Goal: Information Seeking & Learning: Learn about a topic

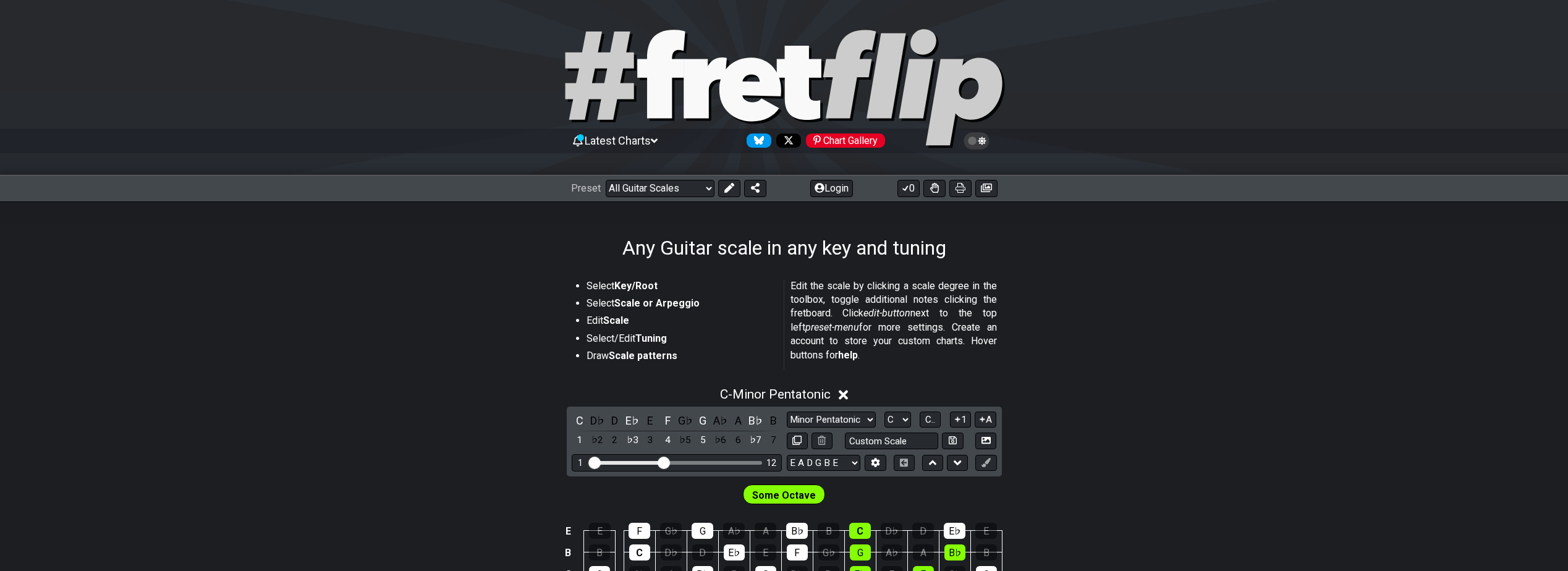
scroll to position [165, 0]
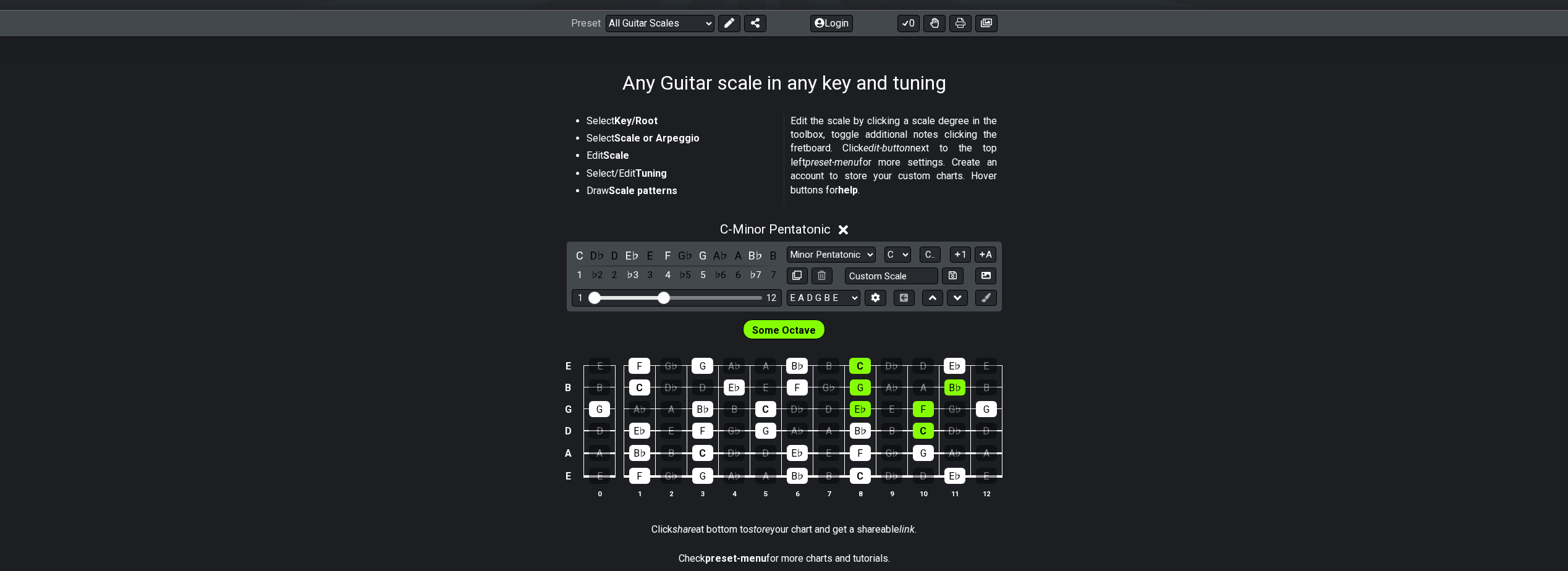
drag, startPoint x: 1184, startPoint y: 249, endPoint x: 1024, endPoint y: 294, distance: 166.2
click at [1184, 249] on div "C - Minor Pentatonic C D♭ D E♭ E F G♭ G A♭ A B♭ B 1 ♭2 2 ♭3 3 4 ♭5 5 ♭6 6 ♭7 7 …" at bounding box center [784, 365] width 1568 height 301
click at [858, 258] on select "Minor Pentatonic Root Minor Pentatonic Major Pentatonic Minor Blues Major Blues…" at bounding box center [831, 255] width 89 height 17
select select "Major Pentatonic"
click at [787, 247] on select "Minor Pentatonic Root Minor Pentatonic Major Pentatonic Minor Blues Major Blues…" at bounding box center [831, 255] width 89 height 17
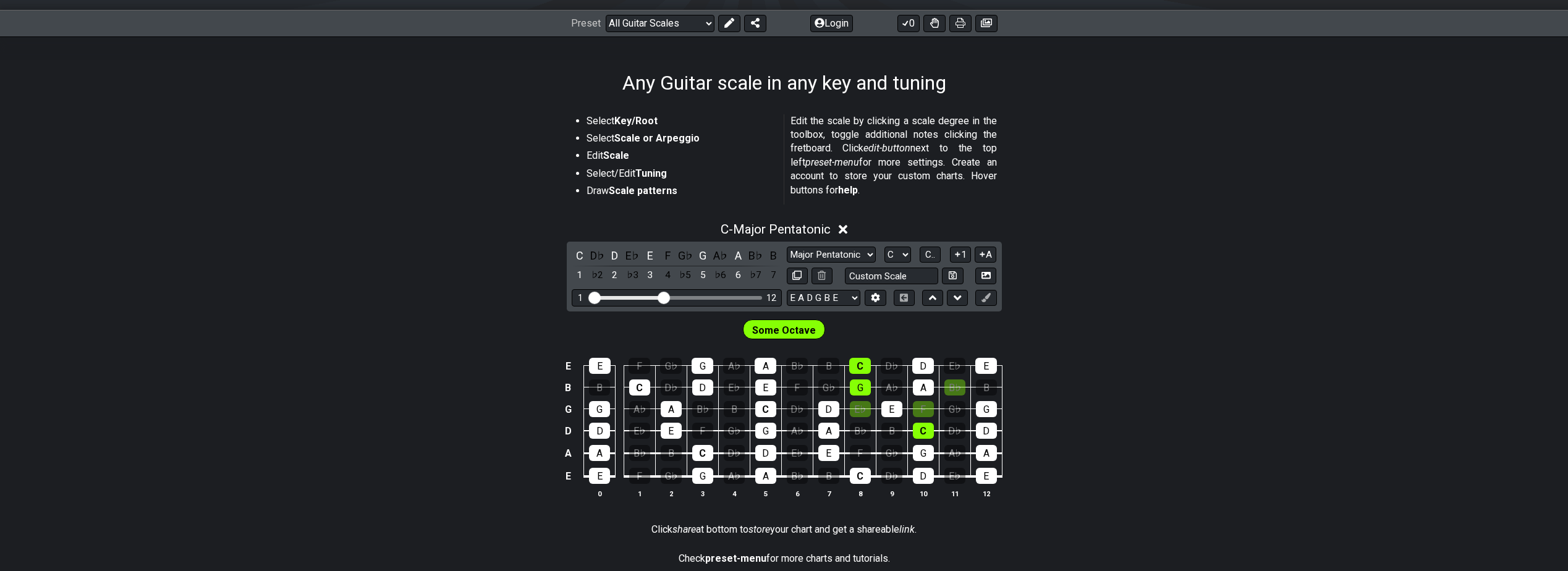
click at [1157, 305] on div "C - Major Pentatonic C D♭ D E♭ E F G♭ G A♭ A B♭ B 1 ♭2 2 ♭3 3 4 ♭5 5 ♭6 6 ♭7 7 …" at bounding box center [784, 365] width 1568 height 301
click at [904, 278] on input "text" at bounding box center [892, 276] width 94 height 17
type input "Custom Scale"
click at [838, 257] on select "Minor Pentatonic Root Minor Pentatonic Major Pentatonic Minor Blues Major Blues…" at bounding box center [831, 255] width 89 height 17
click at [787, 247] on select "Minor Pentatonic Root Minor Pentatonic Major Pentatonic Minor Blues Major Blues…" at bounding box center [831, 255] width 89 height 17
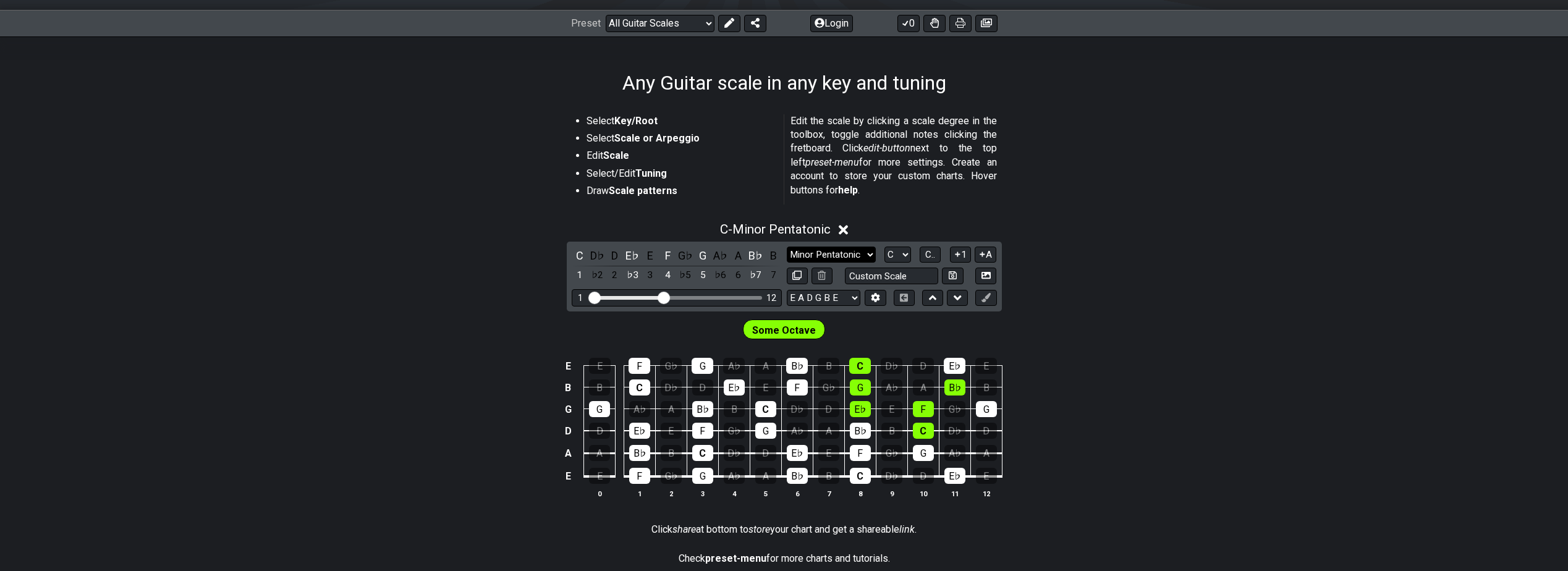
click at [844, 254] on select "Minor Pentatonic Root Minor Pentatonic Major Pentatonic Minor Blues Major Blues…" at bounding box center [831, 255] width 89 height 17
click at [787, 247] on select "Minor Pentatonic Root Minor Pentatonic Major Pentatonic Minor Blues Major Blues…" at bounding box center [831, 255] width 89 height 17
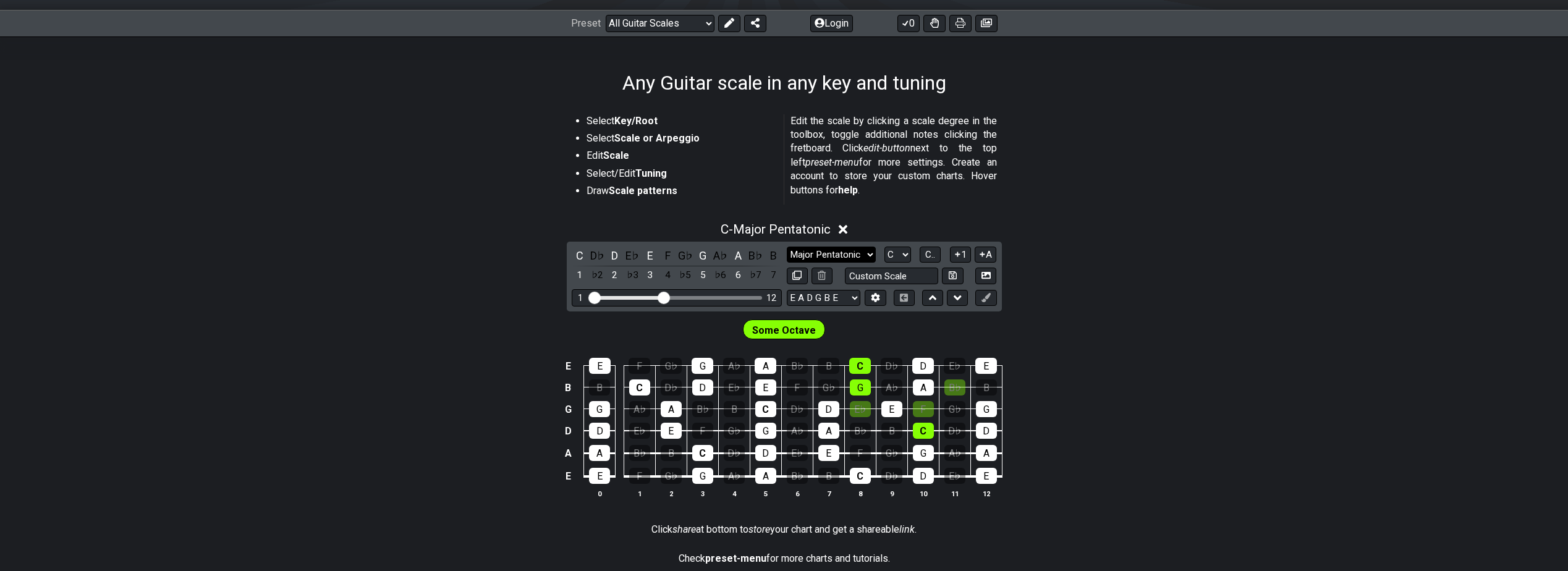
click at [850, 262] on select "Minor Pentatonic Root Minor Pentatonic Major Pentatonic Minor Blues Major Blues…" at bounding box center [831, 255] width 89 height 17
click at [787, 247] on select "Minor Pentatonic Root Minor Pentatonic Major Pentatonic Minor Blues Major Blues…" at bounding box center [831, 255] width 89 height 17
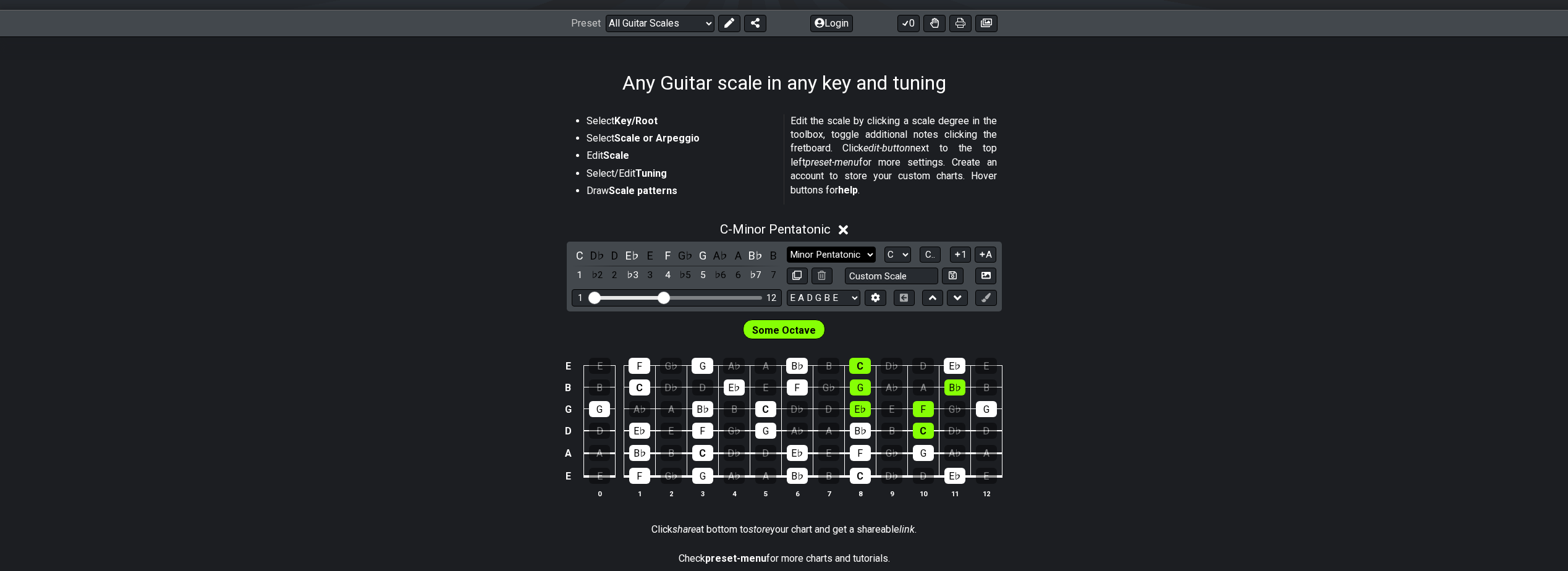
click at [861, 257] on select "Minor Pentatonic Root Minor Pentatonic Major Pentatonic Minor Blues Major Blues…" at bounding box center [831, 255] width 89 height 17
select select "Major Pentatonic"
click at [787, 247] on select "Minor Pentatonic Root Minor Pentatonic Major Pentatonic Minor Blues Major Blues…" at bounding box center [831, 255] width 89 height 17
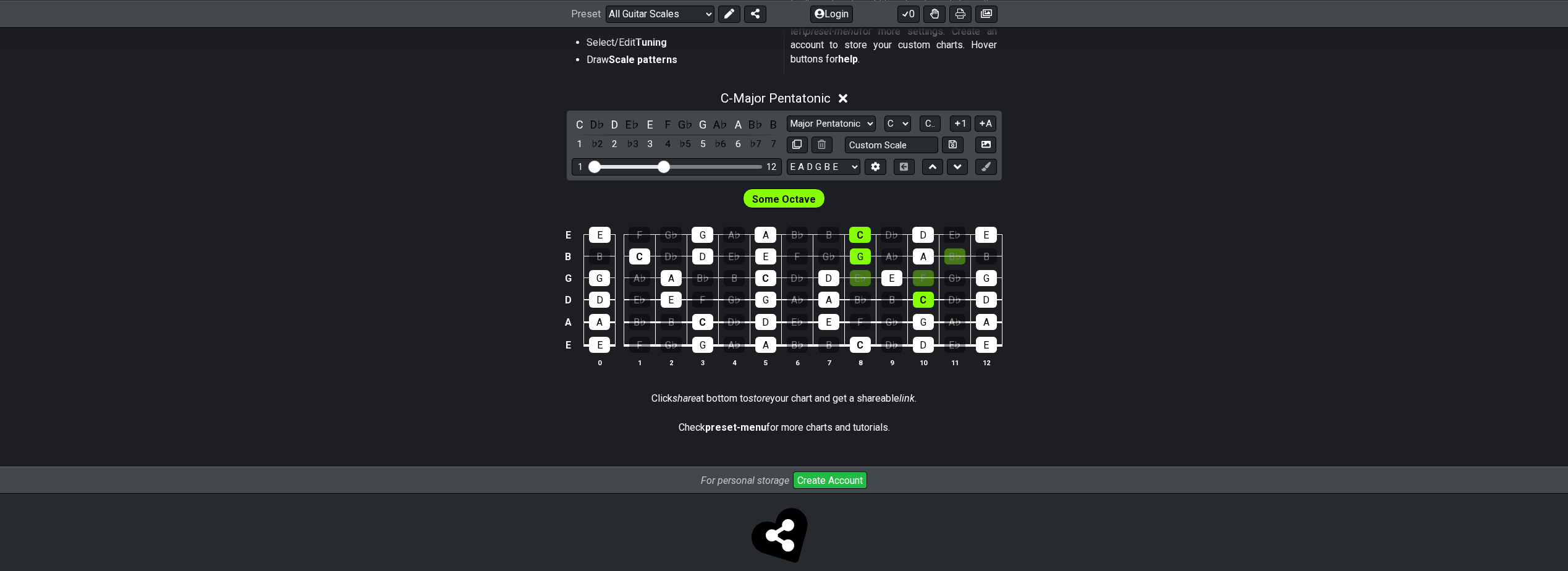
scroll to position [314, 0]
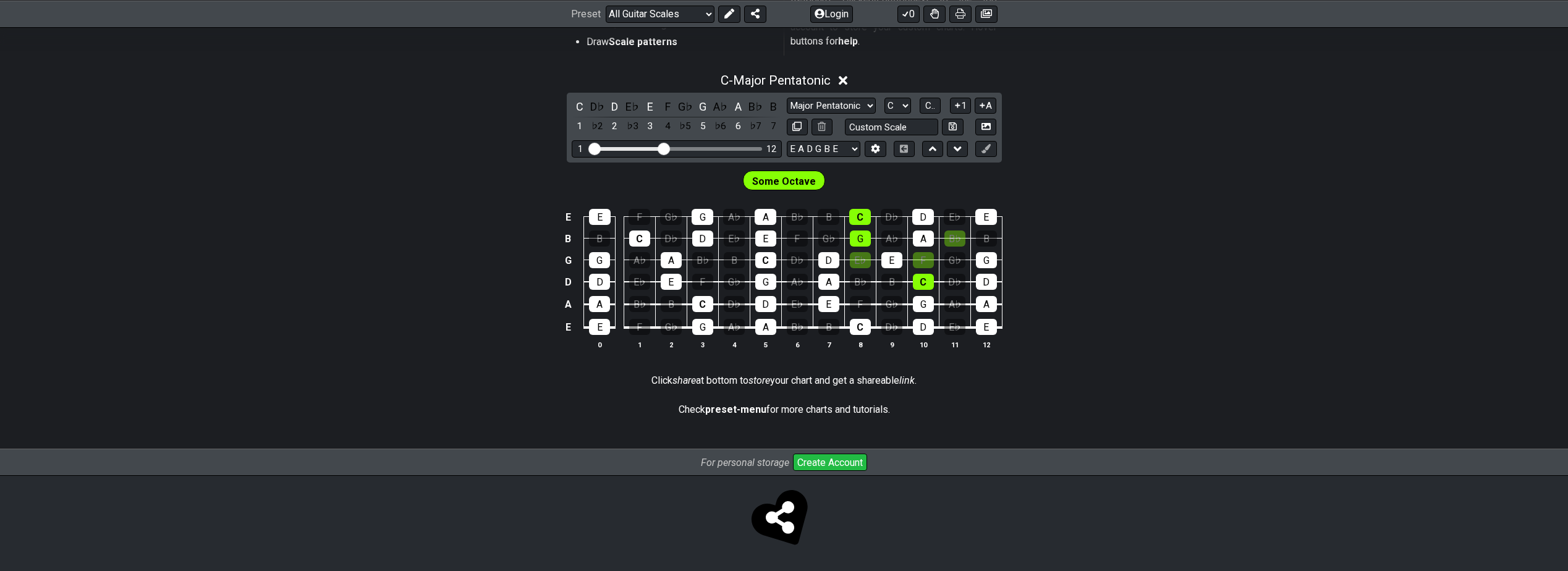
click at [1277, 300] on div "E E F G♭ G A♭ A B♭ B C D♭ D E♭ E B B C D♭ D E♭ E F G♭ G A♭ A B♭ B G G A♭ A B♭ B…" at bounding box center [784, 280] width 1568 height 174
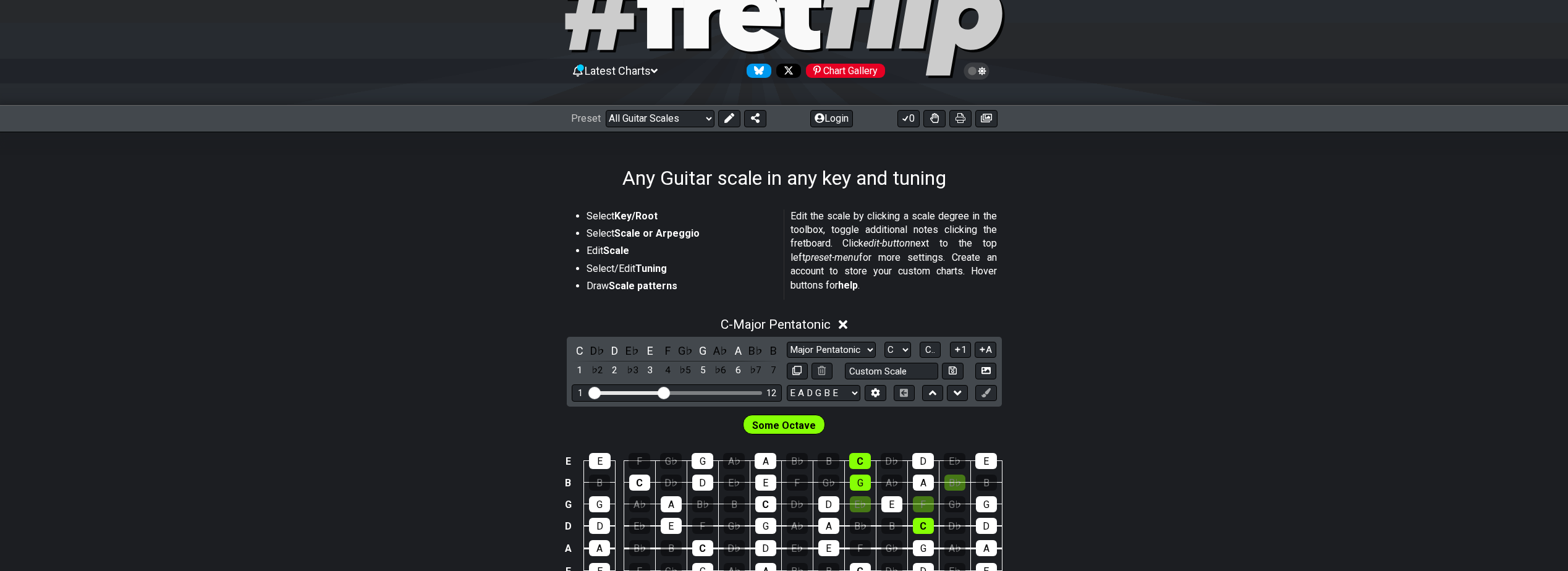
scroll to position [0, 0]
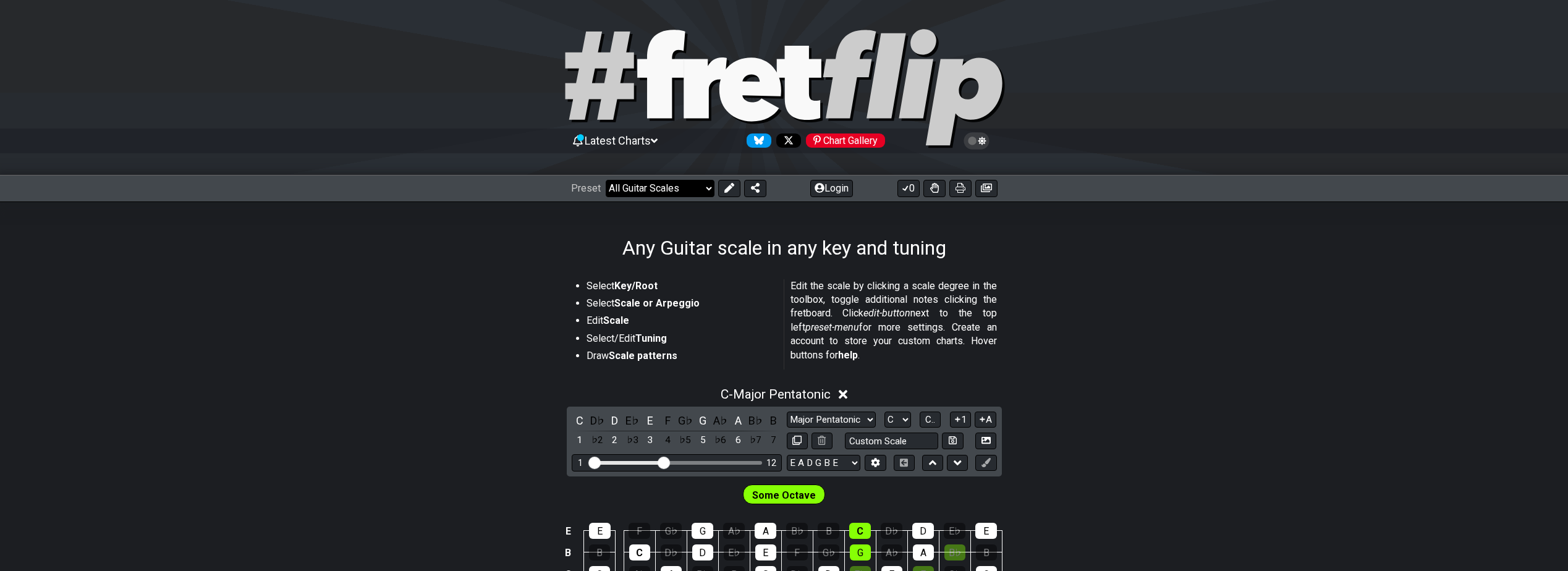
click at [679, 190] on select "Welcome to #fretflip! Initial Preset Custom Preset Minor Pentatonic Major Penta…" at bounding box center [661, 189] width 109 height 18
click at [418, 287] on section "Select Key/Root Select Scale or Arpeggio Edit Scale Select/Edit Tuning Draw Sca…" at bounding box center [784, 327] width 1568 height 105
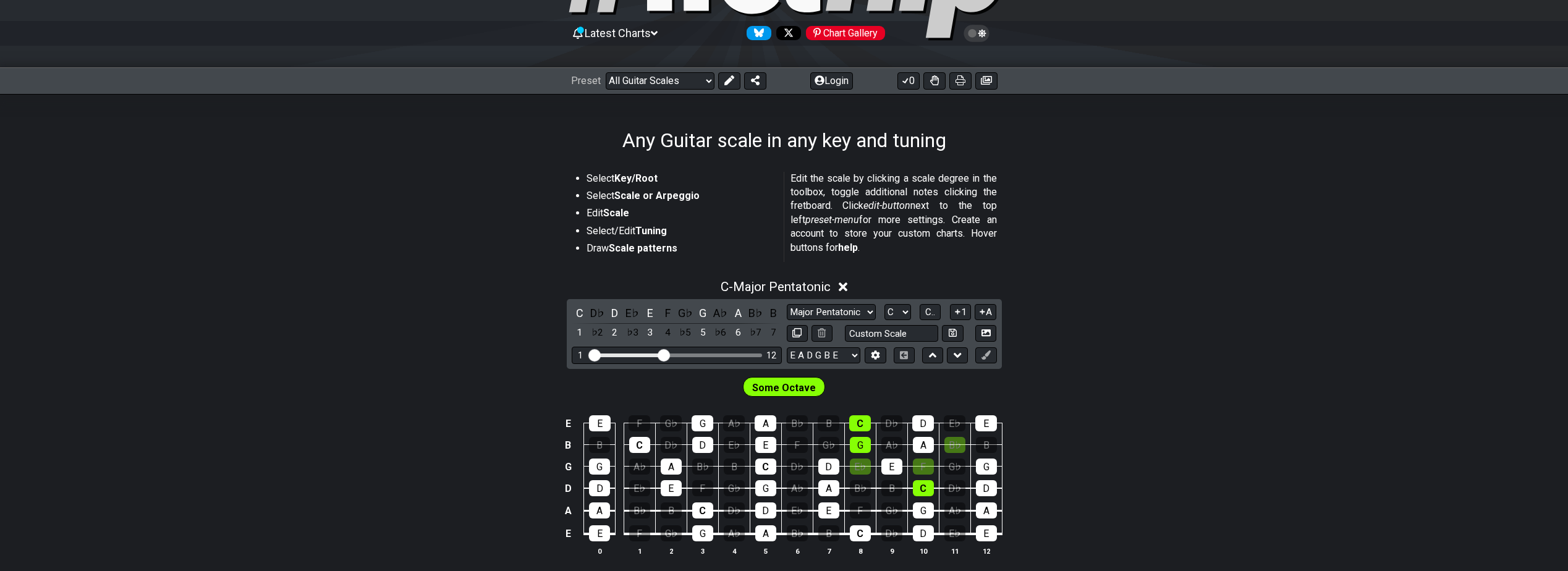
scroll to position [165, 0]
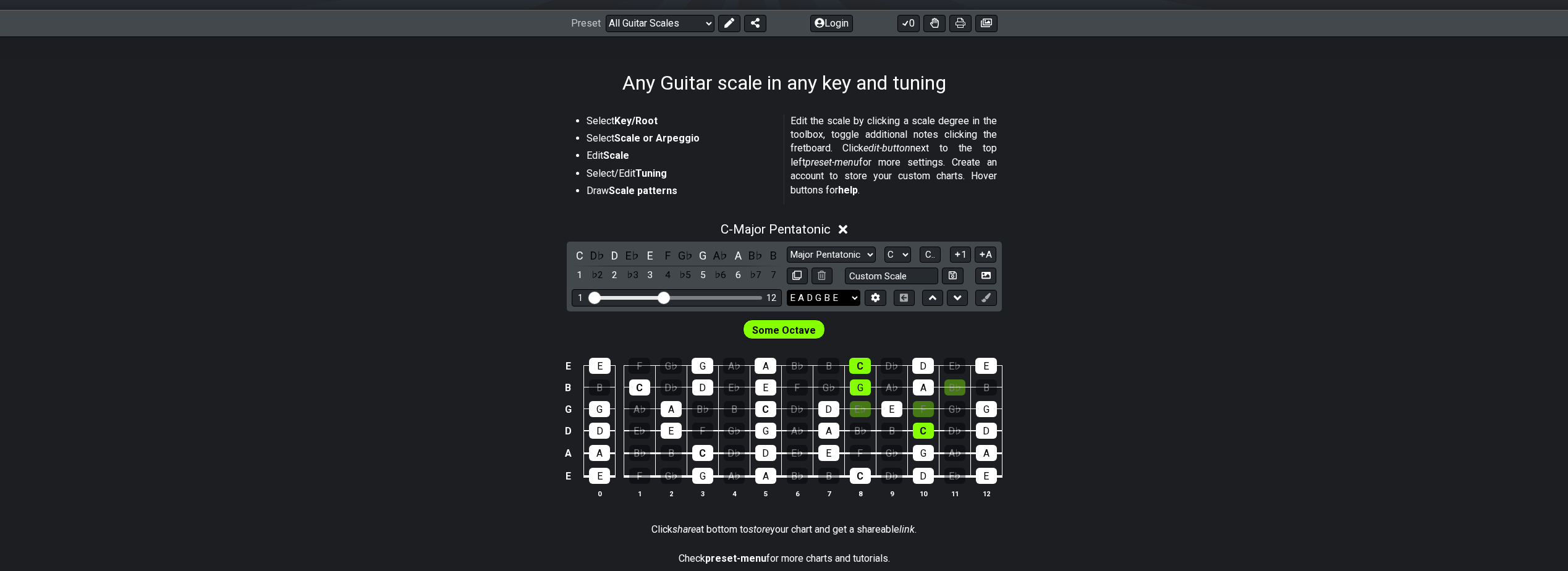
click at [847, 301] on select "E A D G B E E A D G B E E A D G B E B E A D F♯ B A D G C E A D A D G B E E♭ A♭ …" at bounding box center [824, 298] width 74 height 17
drag, startPoint x: 847, startPoint y: 301, endPoint x: 879, endPoint y: 293, distance: 33.0
click at [847, 301] on select "E A D G B E E A D G B E E A D G B E B E A D F♯ B A D G C E A D A D G B E E♭ A♭ …" at bounding box center [824, 298] width 74 height 17
click at [1282, 341] on div "Some Octave" at bounding box center [784, 327] width 1568 height 31
click at [848, 256] on select "Minor Pentatonic Root Minor Pentatonic Major Pentatonic Minor Blues Major Blues…" at bounding box center [831, 255] width 89 height 17
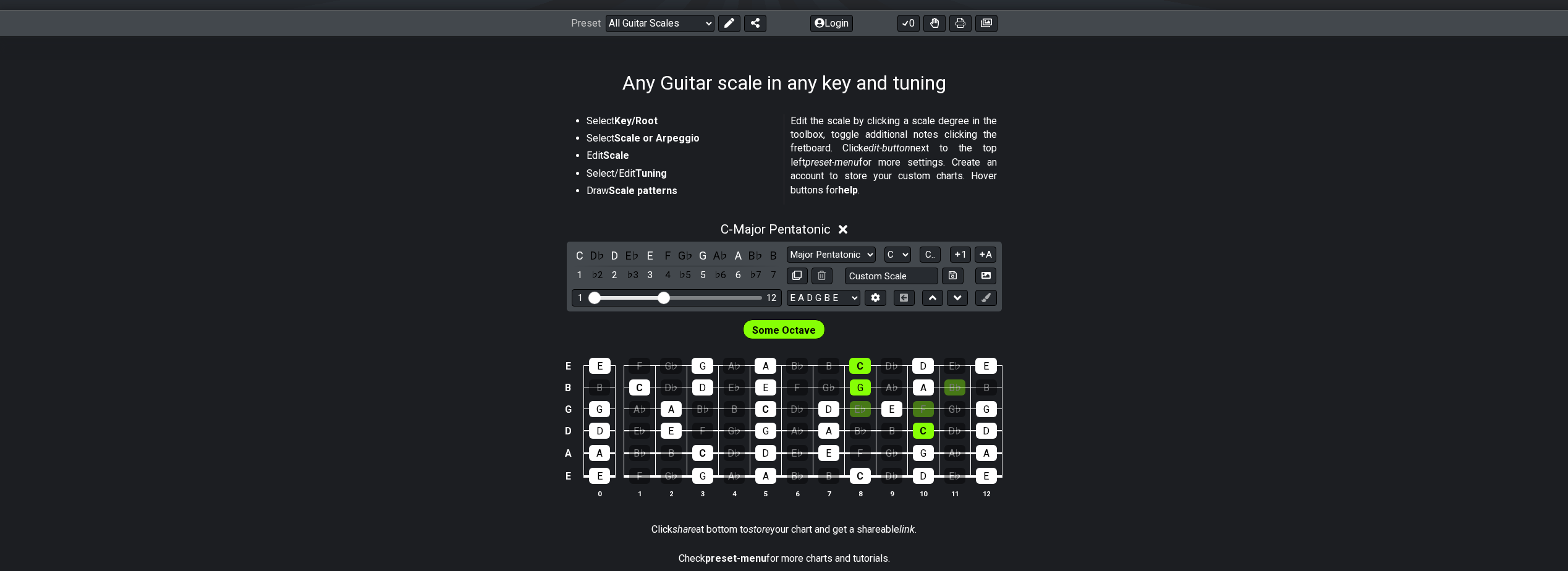
click at [1304, 245] on div "C - Major Pentatonic C D♭ D E♭ E F G♭ G A♭ A B♭ B 1 ♭2 2 ♭3 3 4 ♭5 5 ♭6 6 ♭7 7 …" at bounding box center [784, 365] width 1568 height 301
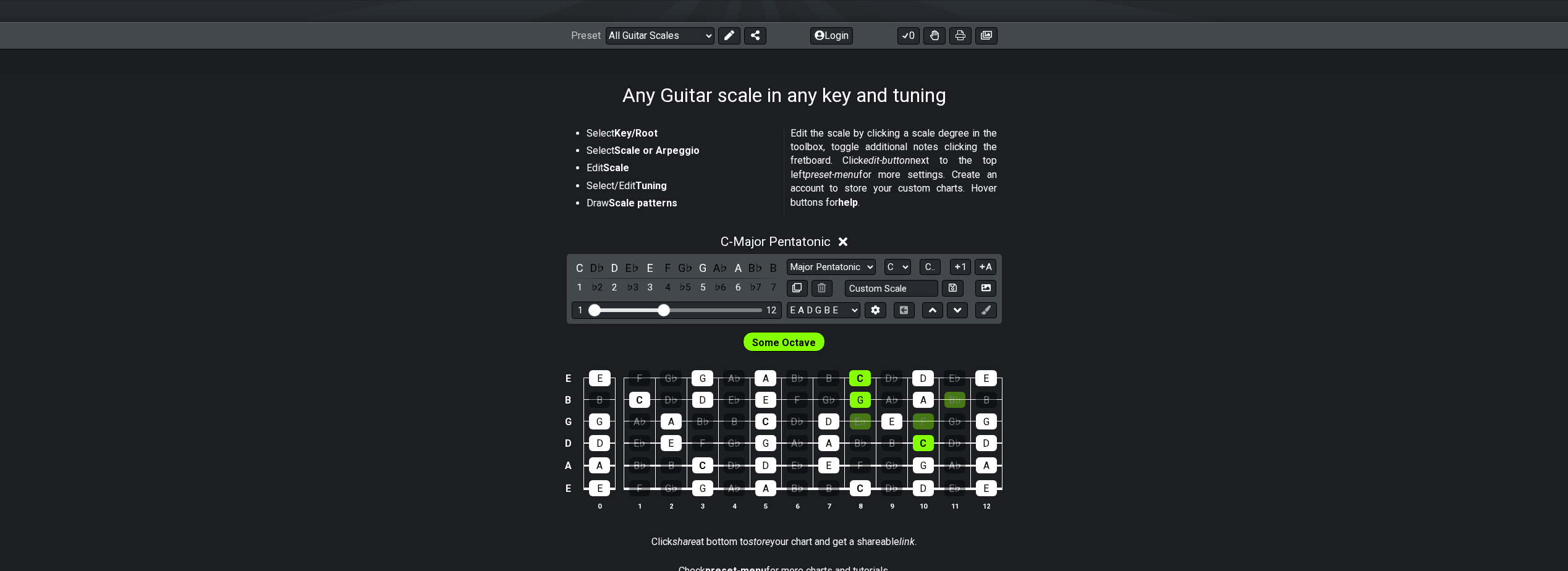
click at [1253, 194] on section "Select Key/Root Select Scale or Arpeggio Edit Scale Select/Edit Tuning Draw Sca…" at bounding box center [784, 175] width 1568 height 105
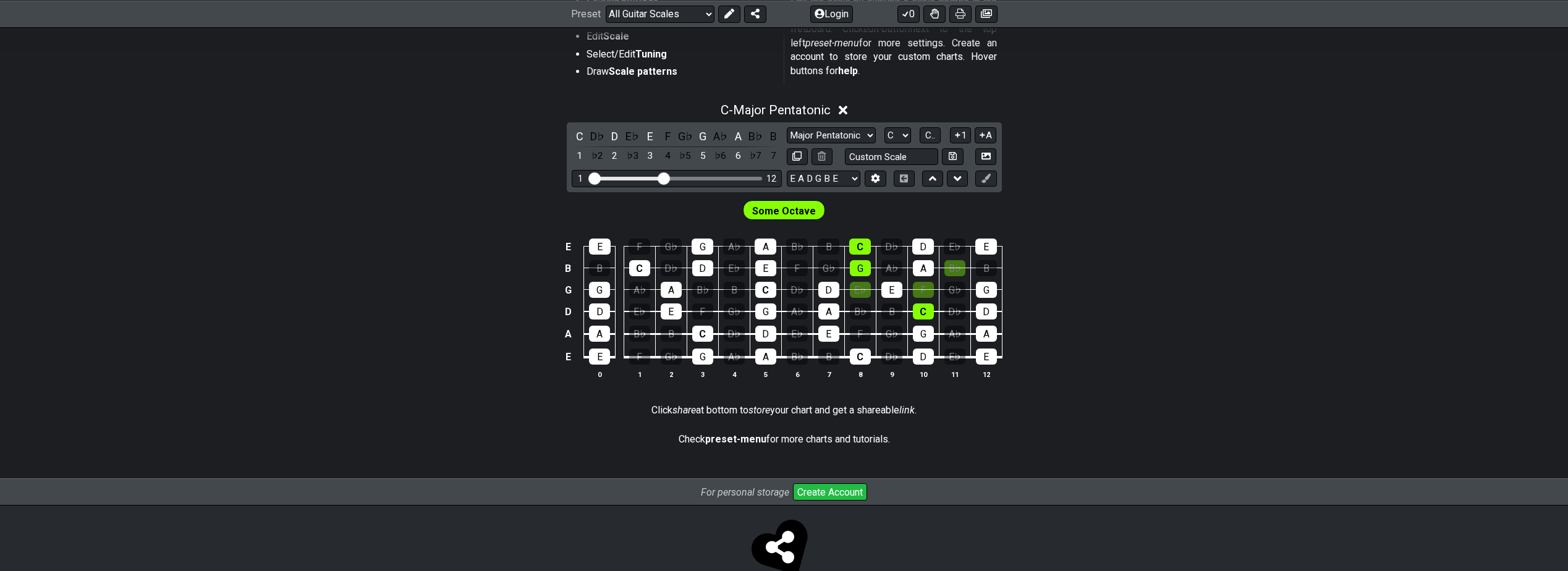
scroll to position [314, 0]
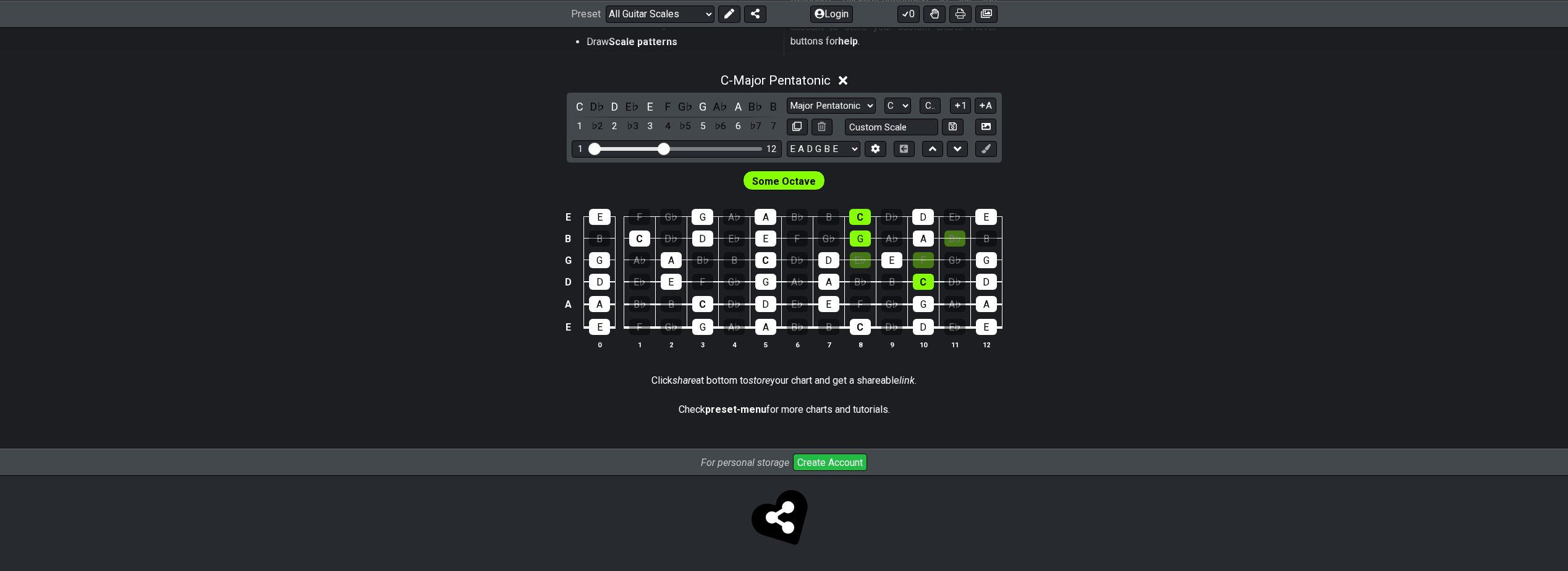
drag, startPoint x: 756, startPoint y: 177, endPoint x: 806, endPoint y: 181, distance: 50.2
click at [756, 177] on span "Some Octave" at bounding box center [784, 181] width 63 height 18
click at [1284, 213] on div "E E F G♭ G A♭ A B♭ B C D♭ D E♭ E B B C D♭ D E♭ E F G♭ G A♭ A B♭ B G G A♭ A B♭ B…" at bounding box center [784, 280] width 1568 height 174
click at [807, 178] on span "Some Octave" at bounding box center [784, 181] width 63 height 18
click at [908, 108] on select "A♭ A A♯ B♭ B C C♯ D♭ D D♯ E♭ E F F♯ G♭ G G♯" at bounding box center [898, 105] width 26 height 17
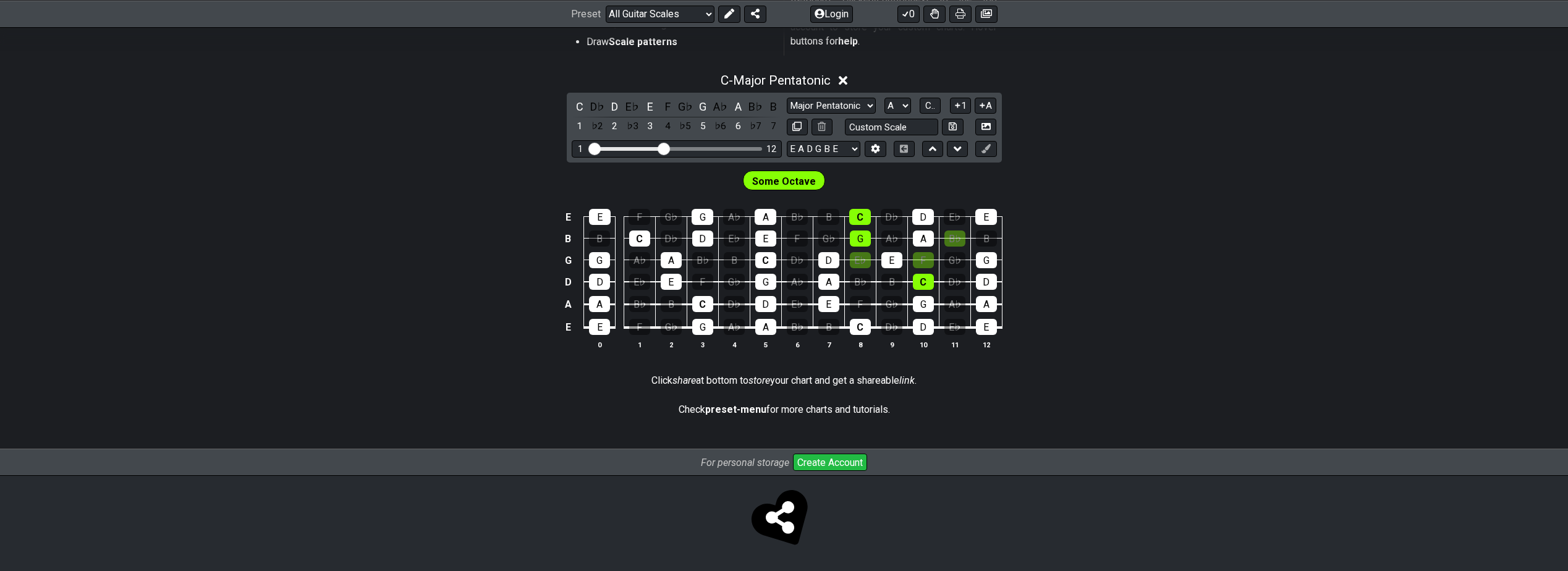
click at [885, 98] on select "A♭ A A♯ B♭ B C C♯ D♭ D D♯ E♭ E F F♯ G♭ G G♯" at bounding box center [898, 105] width 26 height 17
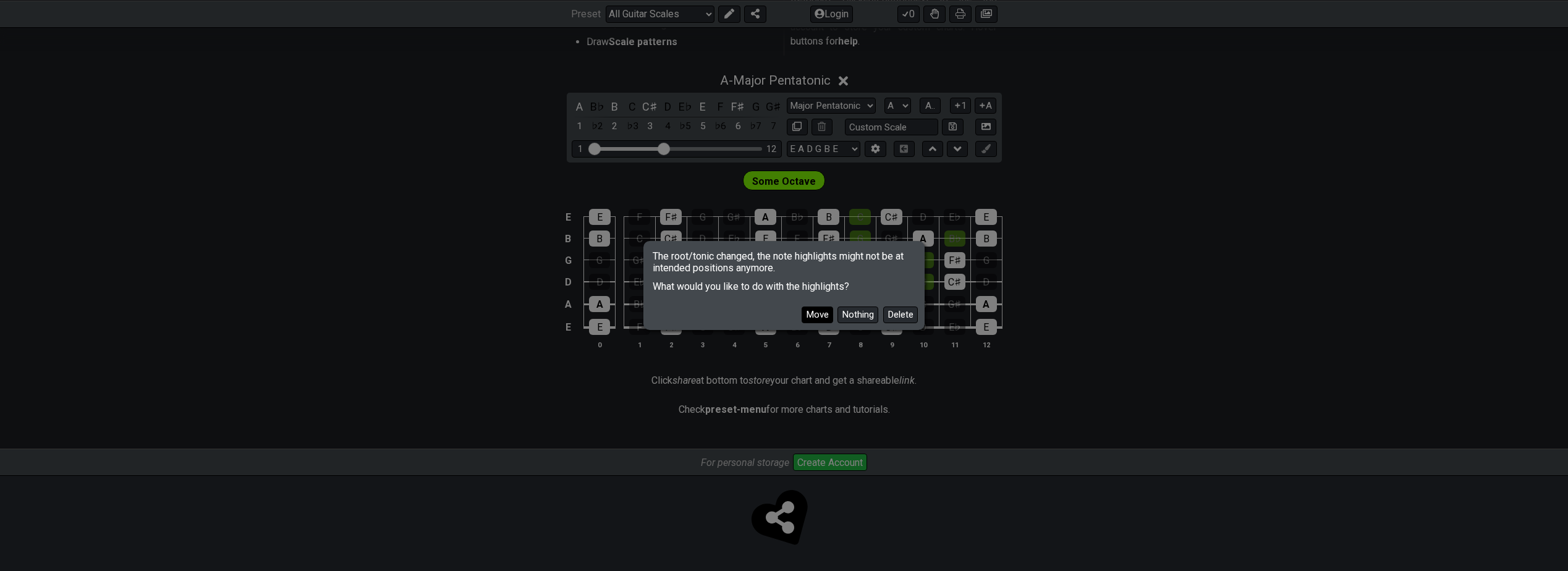
click at [823, 314] on button "Move" at bounding box center [818, 314] width 32 height 17
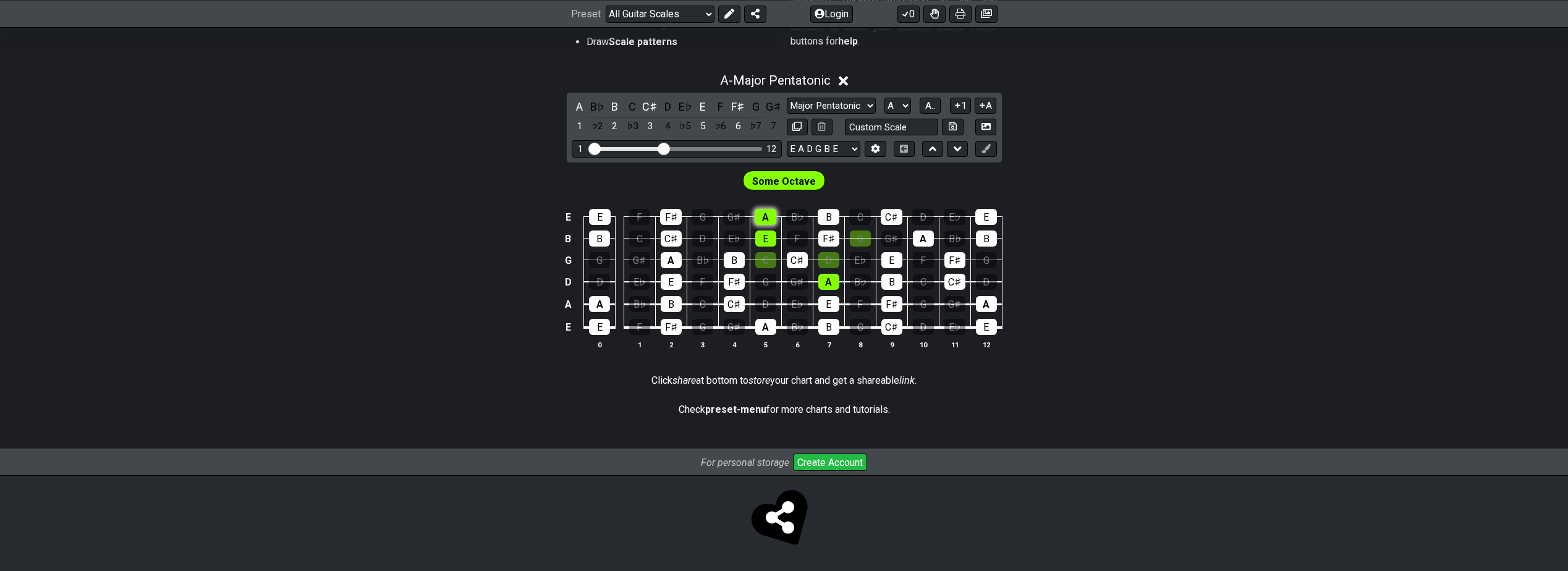
click at [760, 220] on div "A" at bounding box center [765, 217] width 22 height 16
click at [765, 220] on div "A" at bounding box center [765, 217] width 22 height 16
click at [1242, 319] on div "E E F F♯ G G♯ A B♭ B C C♯ D E♭ E B B C C♯ D E♭ E F F♯ G G♯ A B♭ B G G G♯ A B♭ B…" at bounding box center [784, 280] width 1568 height 174
click at [896, 107] on select "A♭ A A♯ B♭ B C C♯ D♭ D D♯ E♭ E F F♯ G♭ G G♯" at bounding box center [898, 105] width 26 height 17
select select "G"
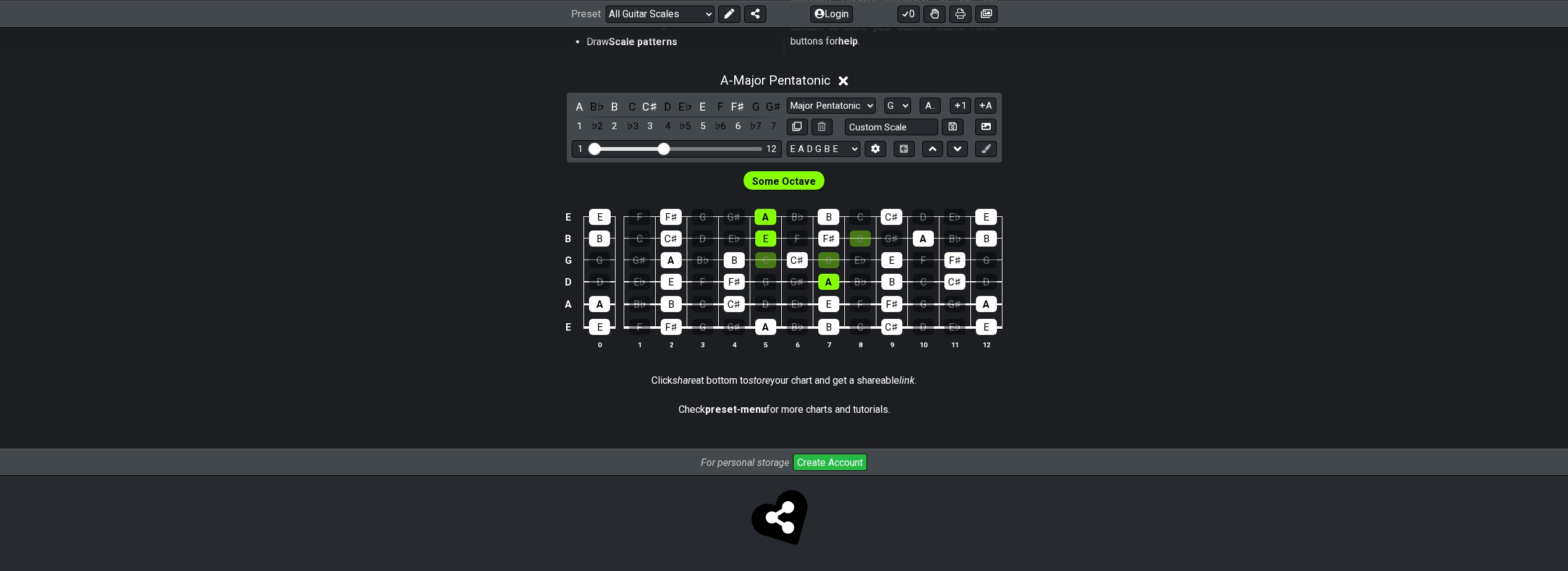
click at [885, 98] on select "A♭ A A♯ B♭ B C C♯ D♭ D D♯ E♭ E F F♯ G♭ G G♯" at bounding box center [898, 105] width 26 height 17
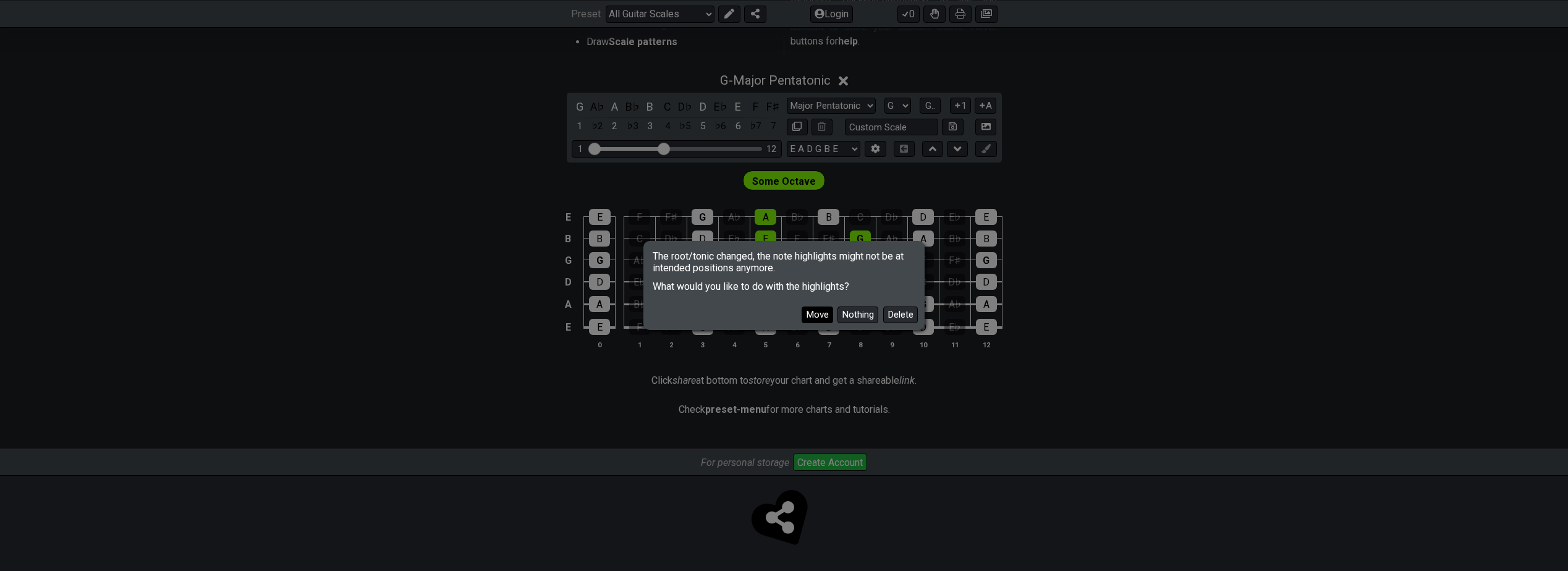
click at [827, 318] on button "Move" at bounding box center [818, 314] width 32 height 17
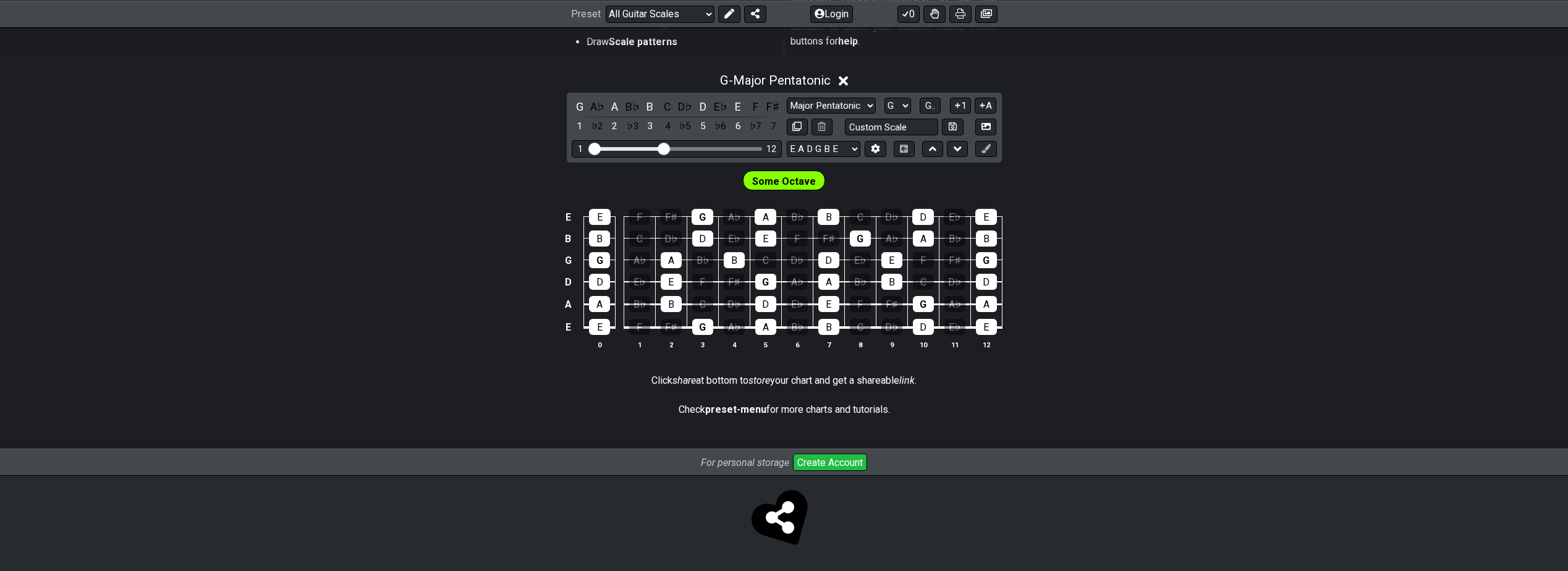
click at [1159, 257] on div "E E F F♯ G A♭ A B♭ B C D♭ D E♭ E B B C D♭ D E♭ E F F♯ G A♭ A B♭ B G G A♭ A B♭ B…" at bounding box center [784, 280] width 1568 height 174
click at [860, 107] on select "Minor Pentatonic Root Minor Pentatonic Major Pentatonic Minor Blues Major Blues…" at bounding box center [831, 105] width 89 height 17
click at [1213, 155] on div "G - Major Pentatonic G A♭ A B♭ B C D♭ D E♭ E F F♯ 1 ♭2 2 ♭3 3 4 ♭5 5 ♭6 6 ♭7 7 …" at bounding box center [784, 216] width 1568 height 301
